Goal: Transaction & Acquisition: Download file/media

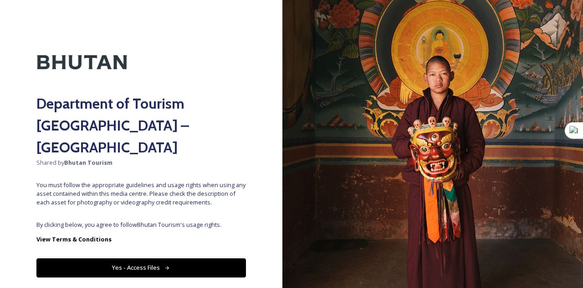
click at [138, 258] on button "Yes - Access Files" at bounding box center [141, 267] width 210 height 19
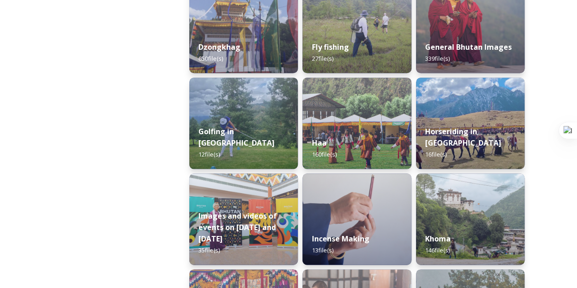
scroll to position [410, 0]
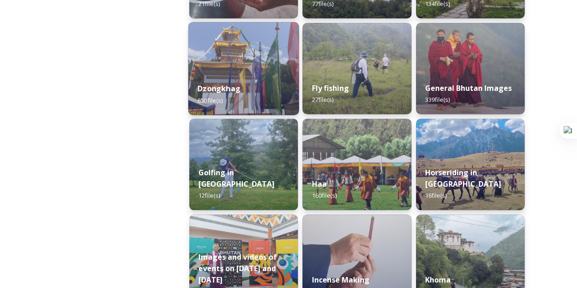
click at [261, 102] on div "Dzongkhag 650 file(s)" at bounding box center [243, 93] width 111 height 41
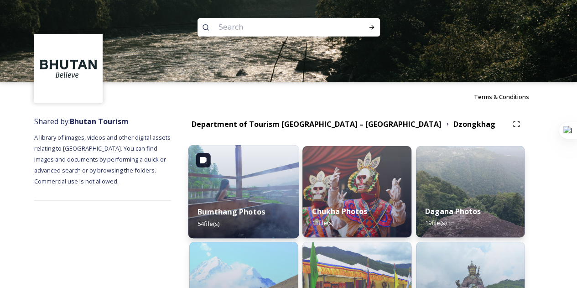
click at [258, 202] on div "Bumthang Photos 54 file(s)" at bounding box center [243, 216] width 111 height 41
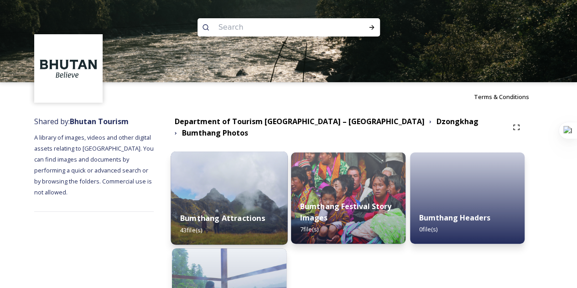
click at [258, 203] on div "Bumthang Attractions 43 file(s)" at bounding box center [229, 223] width 117 height 41
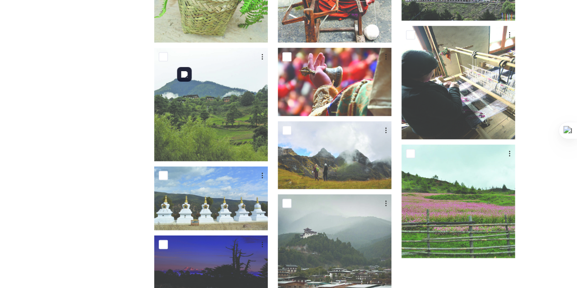
scroll to position [866, 0]
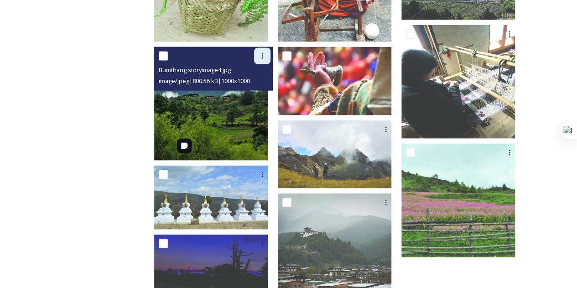
click at [265, 59] on div at bounding box center [262, 56] width 16 height 16
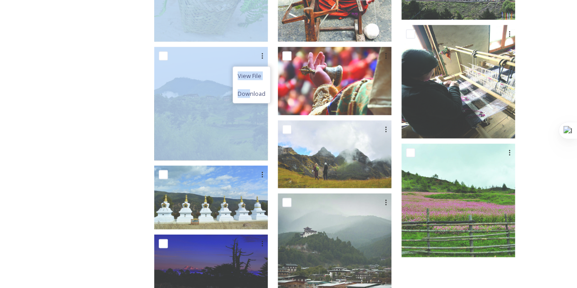
drag, startPoint x: 261, startPoint y: 96, endPoint x: 143, endPoint y: 106, distance: 118.1
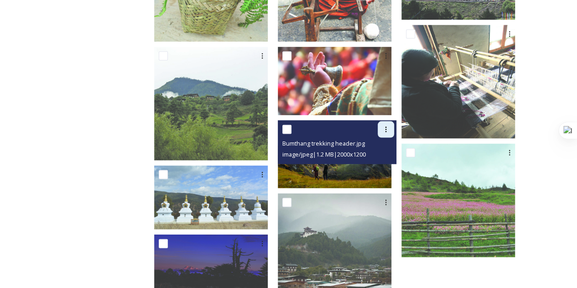
click at [394, 130] on div at bounding box center [385, 129] width 16 height 16
click at [389, 164] on span "Download" at bounding box center [375, 167] width 28 height 9
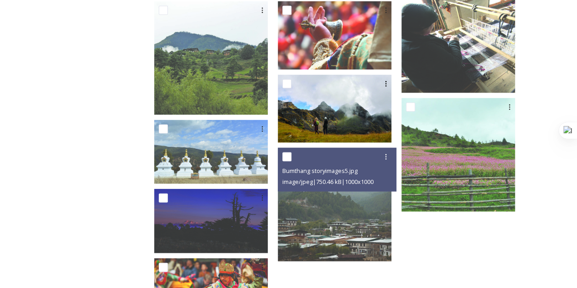
scroll to position [965, 0]
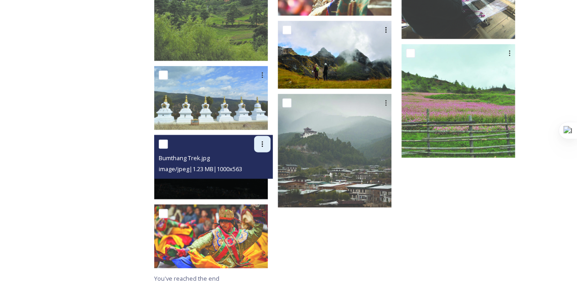
click at [266, 147] on icon at bounding box center [261, 143] width 7 height 7
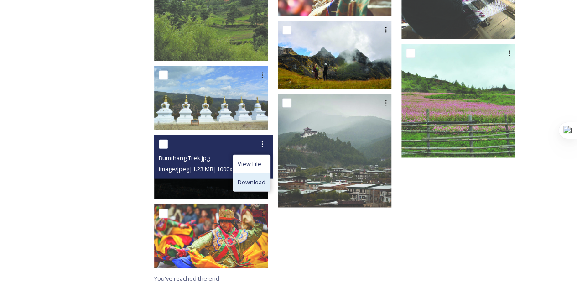
click at [265, 183] on span "Download" at bounding box center [251, 182] width 28 height 9
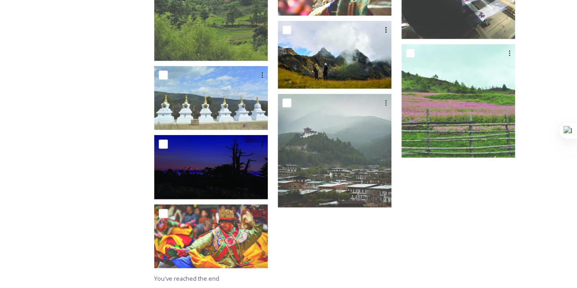
drag, startPoint x: 459, startPoint y: 244, endPoint x: 144, endPoint y: 152, distance: 327.2
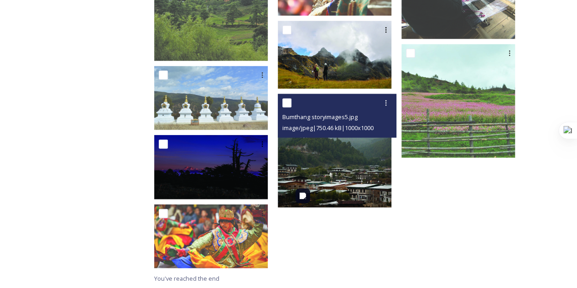
scroll to position [920, 0]
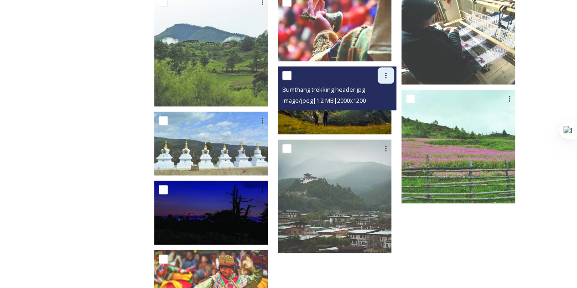
click at [389, 72] on icon at bounding box center [385, 75] width 7 height 7
click at [383, 114] on span "Download" at bounding box center [375, 113] width 28 height 9
click at [373, 117] on img at bounding box center [335, 101] width 114 height 68
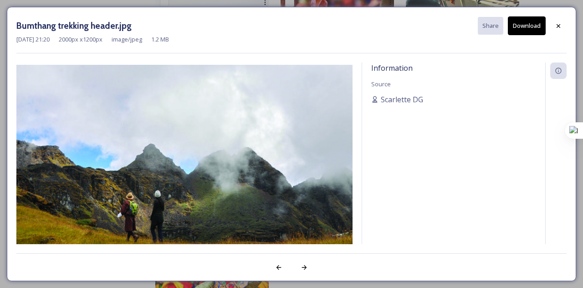
click at [520, 29] on button "Download" at bounding box center [527, 25] width 38 height 19
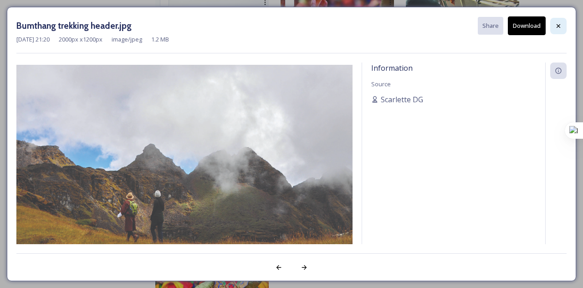
click at [555, 26] on div at bounding box center [559, 26] width 16 height 16
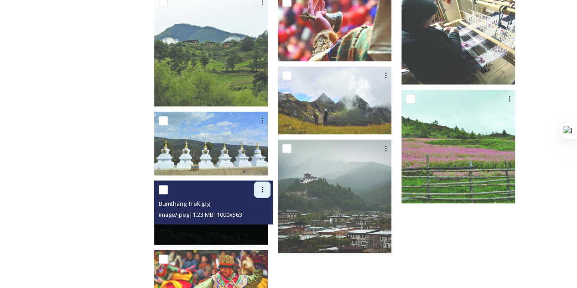
click at [263, 189] on icon at bounding box center [262, 189] width 1 height 5
click at [232, 225] on img at bounding box center [211, 213] width 114 height 64
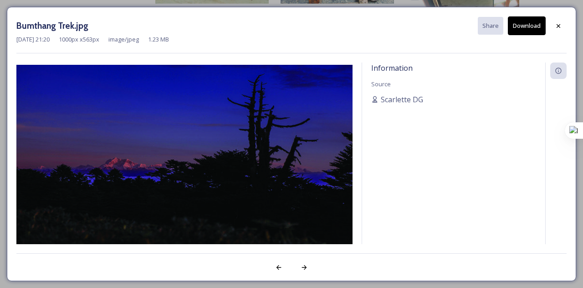
click at [523, 23] on button "Download" at bounding box center [527, 25] width 38 height 19
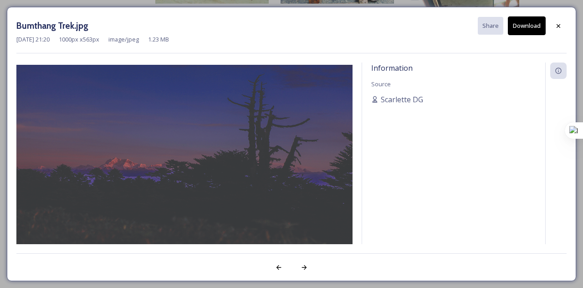
click at [558, 28] on icon at bounding box center [558, 25] width 7 height 7
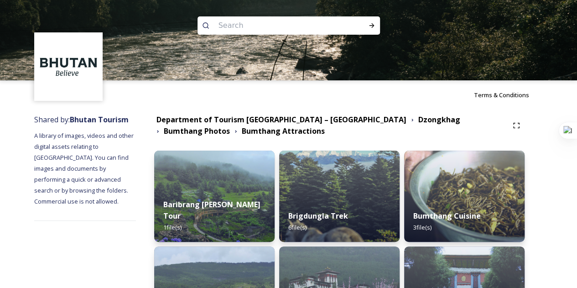
scroll to position [0, 0]
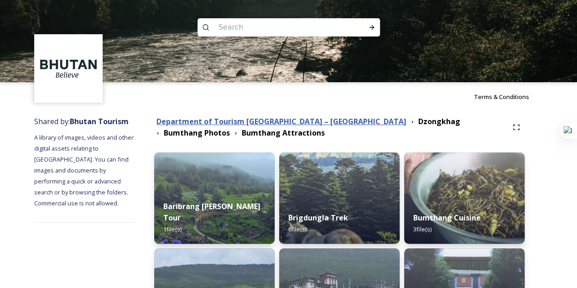
click at [275, 118] on strong "Department of Tourism [GEOGRAPHIC_DATA] – [GEOGRAPHIC_DATA]" at bounding box center [281, 121] width 250 height 10
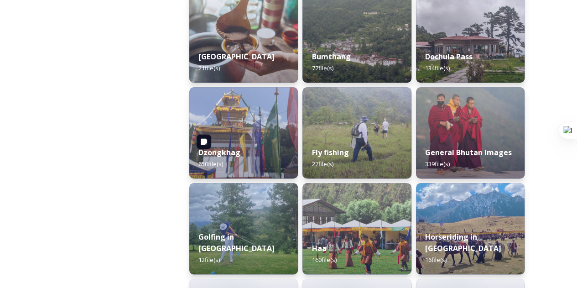
scroll to position [365, 0]
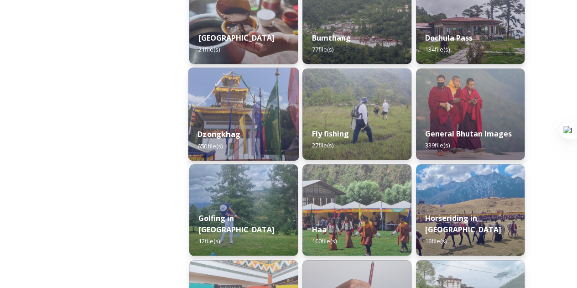
click at [222, 149] on span "650 file(s)" at bounding box center [209, 145] width 25 height 8
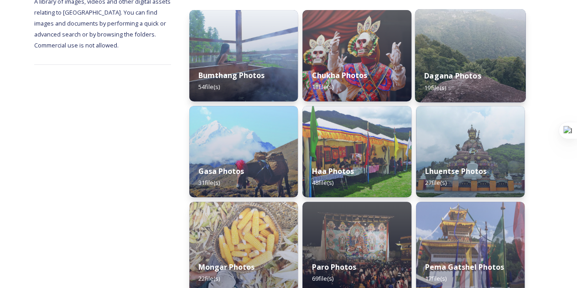
scroll to position [137, 0]
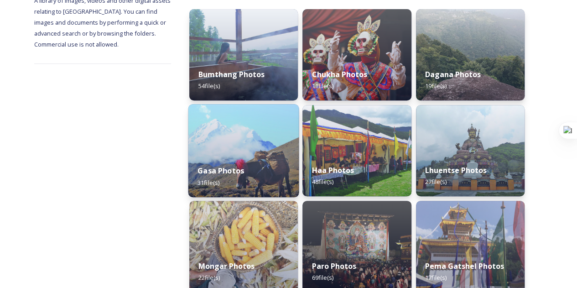
click at [228, 178] on div "Gasa Photos 31 file(s)" at bounding box center [243, 175] width 111 height 41
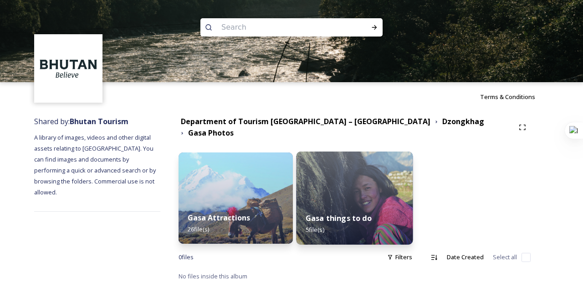
click at [377, 167] on img at bounding box center [354, 197] width 117 height 93
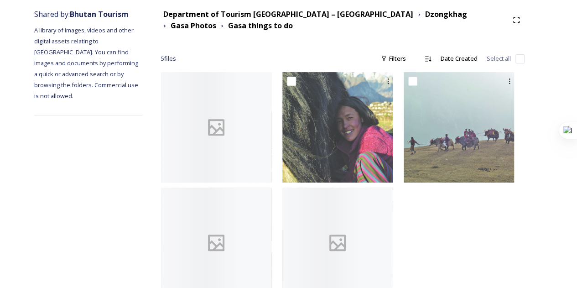
scroll to position [137, 0]
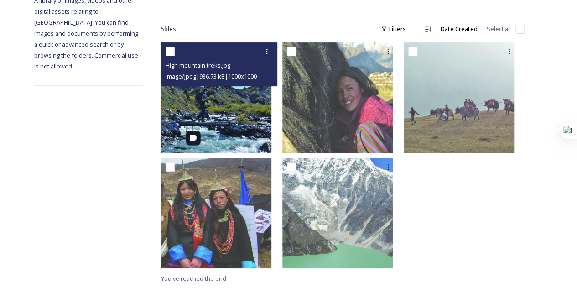
click at [258, 101] on img at bounding box center [216, 97] width 110 height 110
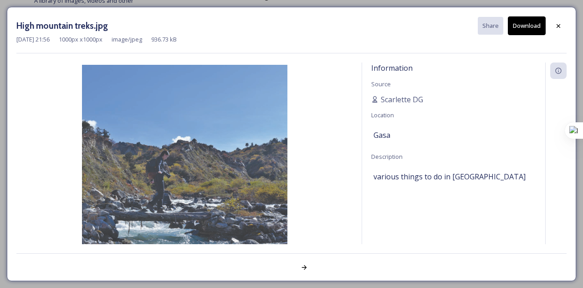
click at [536, 22] on button "Download" at bounding box center [527, 25] width 38 height 19
click at [556, 24] on icon at bounding box center [558, 25] width 7 height 7
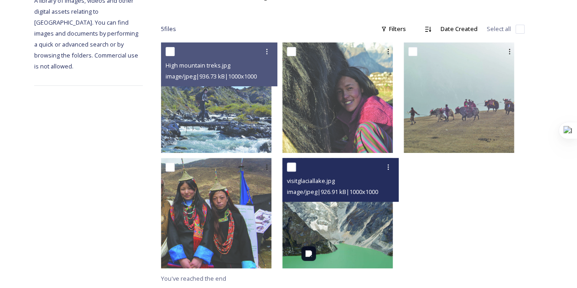
click at [333, 218] on img at bounding box center [337, 213] width 110 height 110
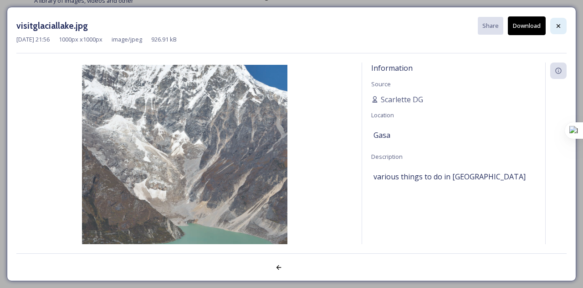
click at [555, 25] on icon at bounding box center [558, 25] width 7 height 7
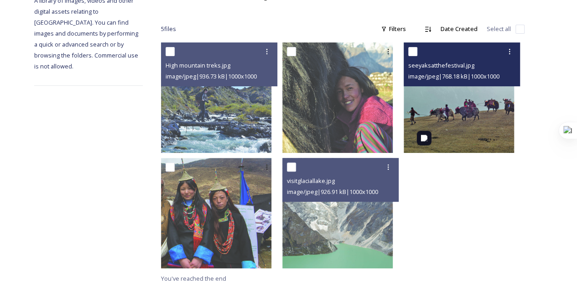
click at [480, 96] on img at bounding box center [458, 97] width 110 height 110
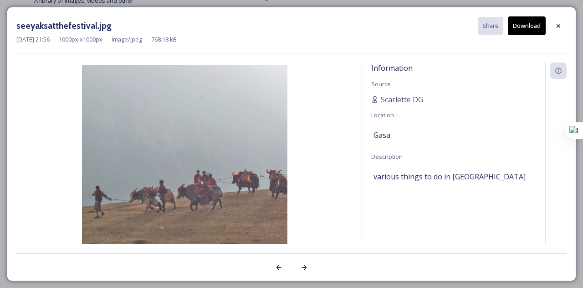
click at [526, 26] on button "Download" at bounding box center [527, 25] width 38 height 19
click at [555, 26] on div at bounding box center [559, 26] width 16 height 16
